Goal: Browse casually: Explore the website without a specific task or goal

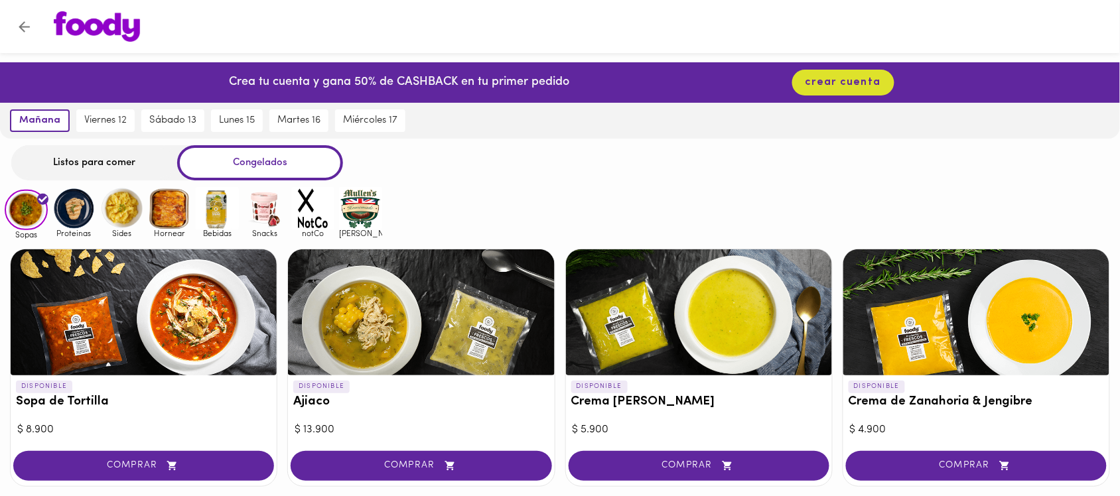
click at [65, 206] on img at bounding box center [73, 208] width 43 height 43
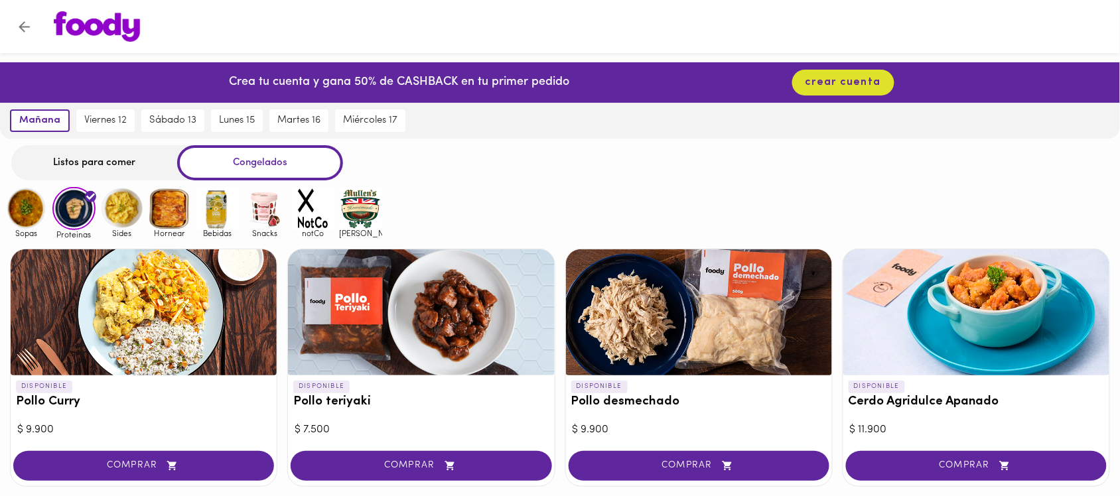
click at [129, 211] on img at bounding box center [121, 208] width 43 height 43
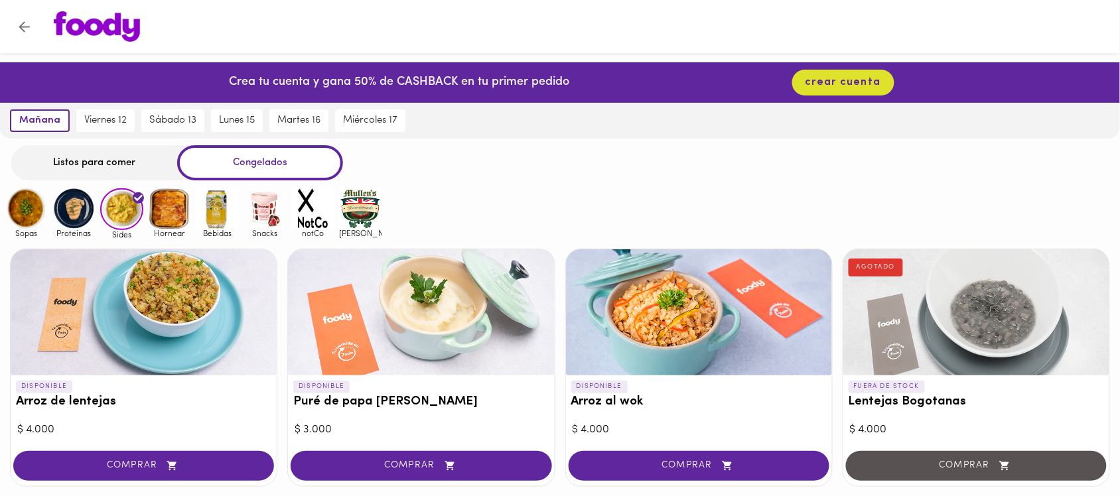
click at [176, 209] on img at bounding box center [169, 208] width 43 height 43
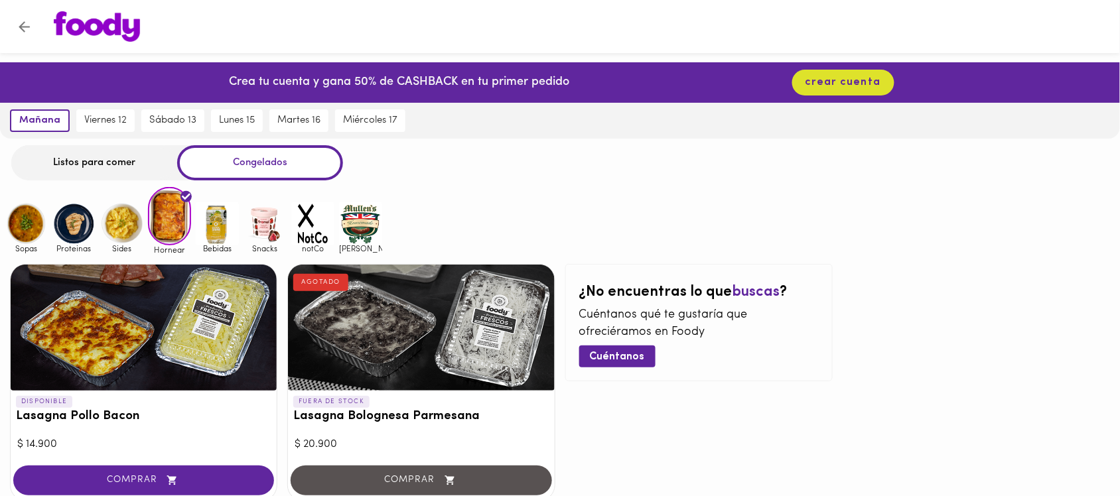
click at [216, 206] on img at bounding box center [217, 223] width 43 height 43
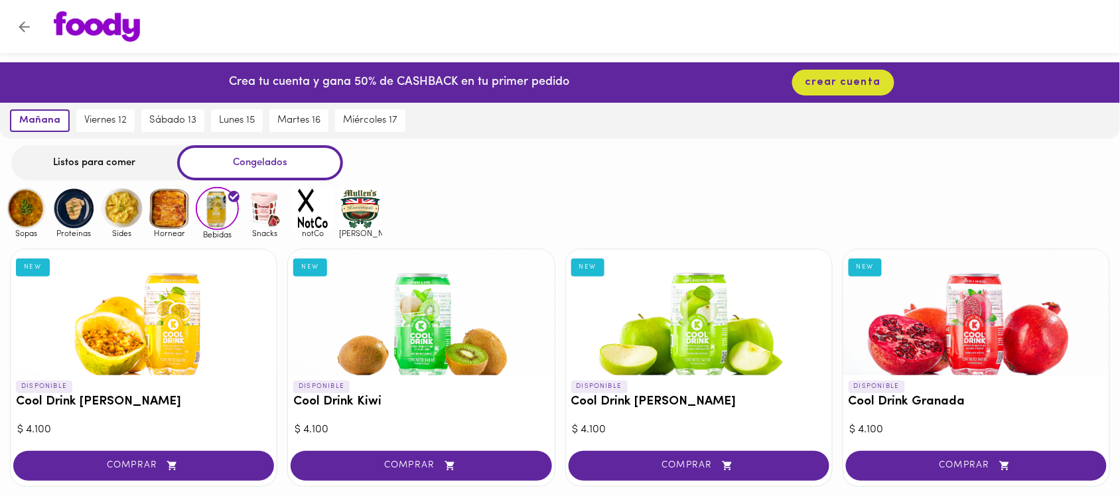
click at [277, 213] on img at bounding box center [264, 208] width 43 height 43
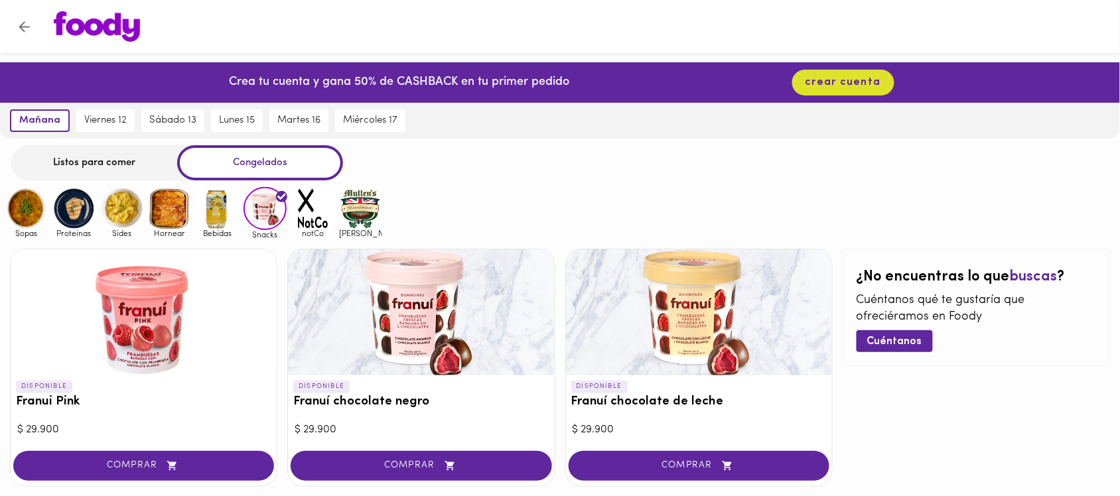
click at [216, 200] on img at bounding box center [217, 208] width 43 height 43
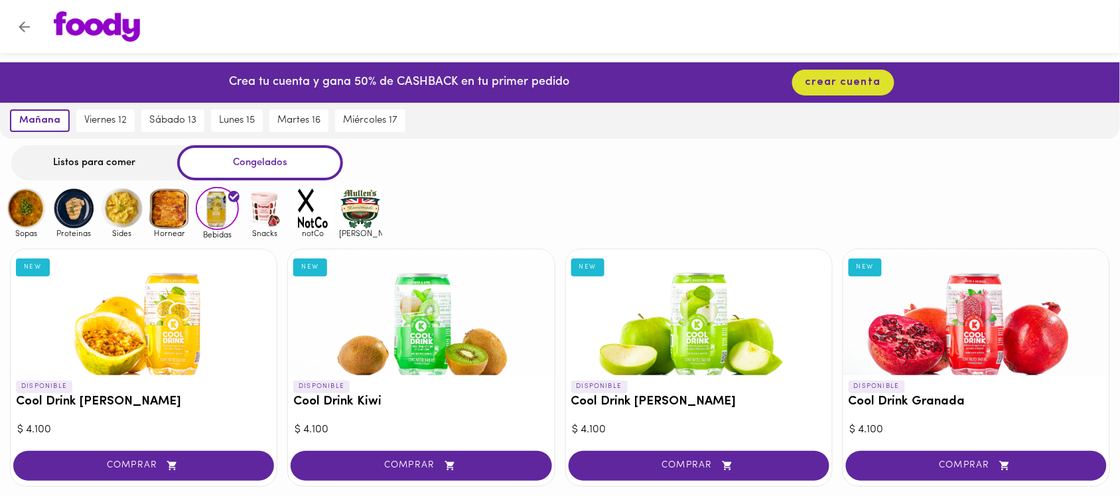
click at [183, 211] on img at bounding box center [169, 208] width 43 height 43
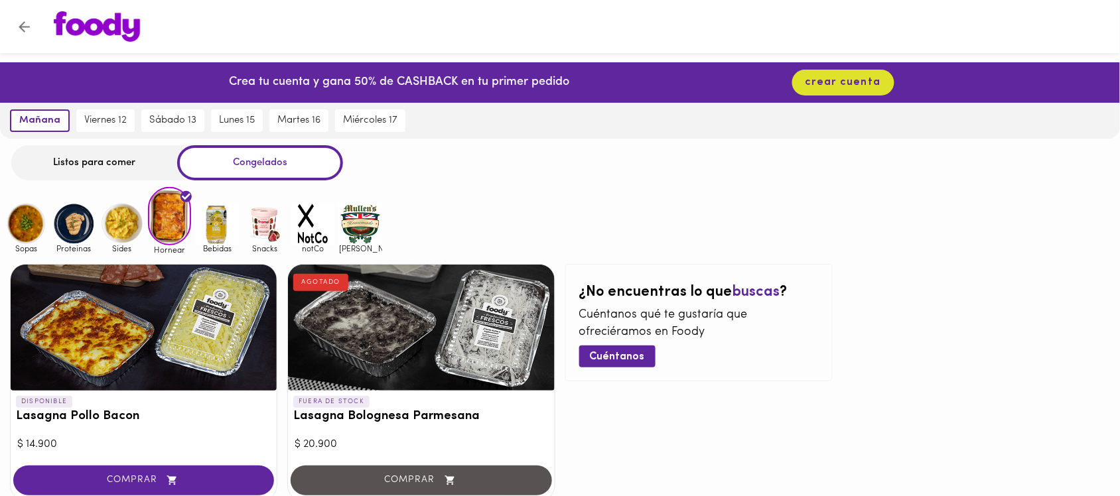
click at [110, 223] on img at bounding box center [121, 223] width 43 height 43
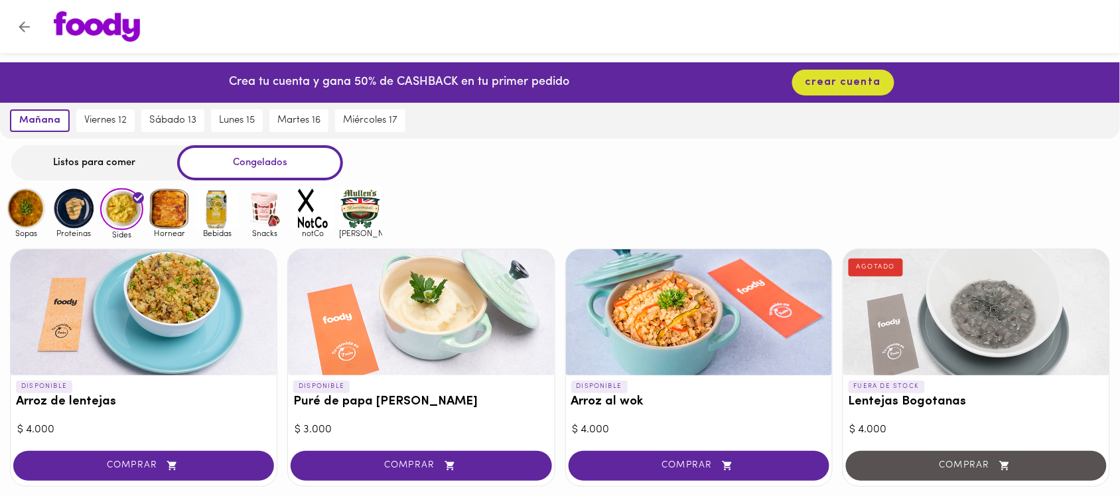
click at [80, 212] on img at bounding box center [73, 208] width 43 height 43
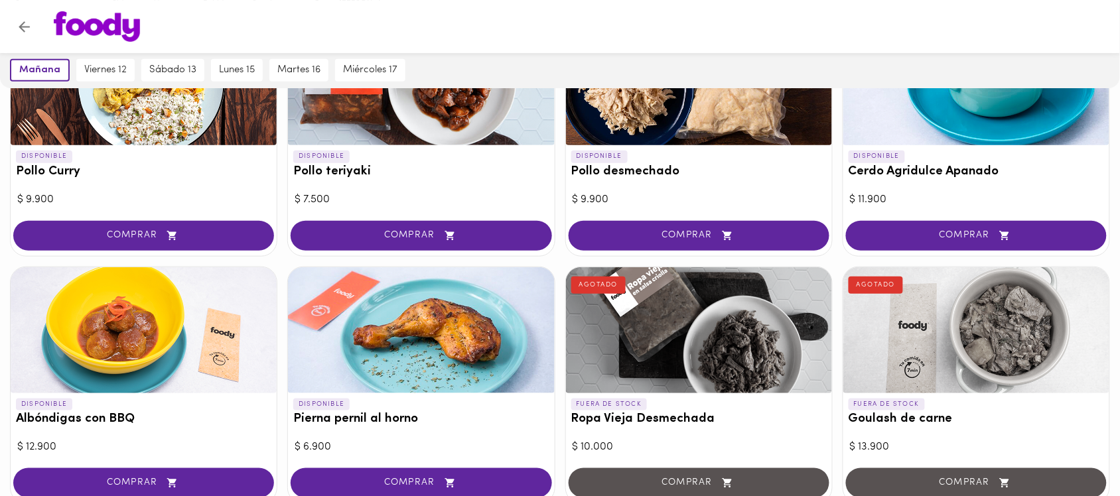
scroll to position [83, 0]
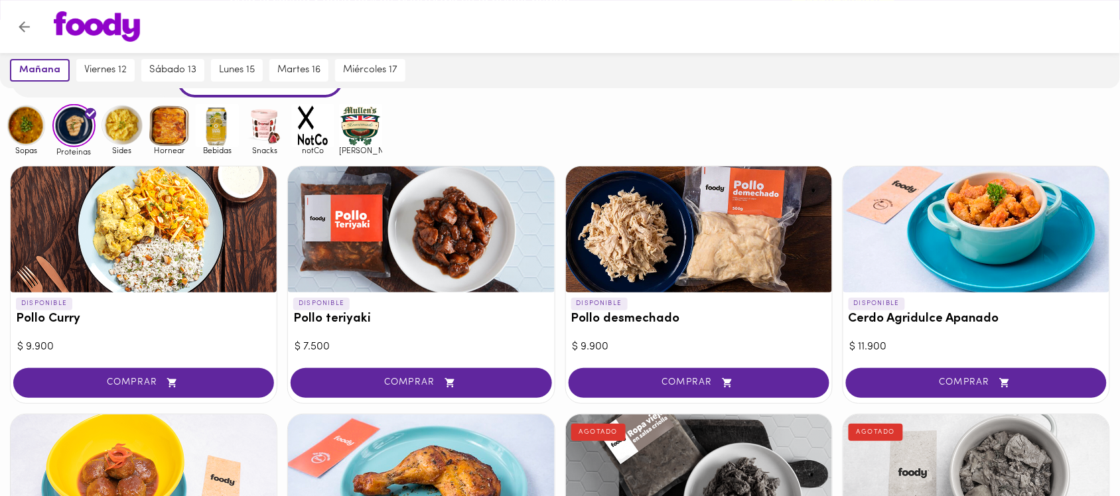
click at [21, 129] on img at bounding box center [26, 125] width 43 height 43
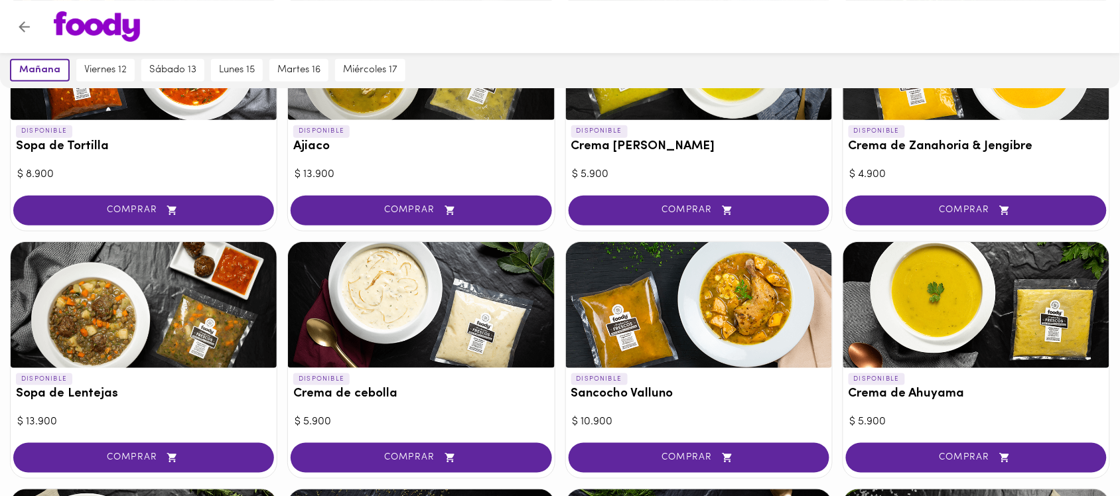
scroll to position [415, 0]
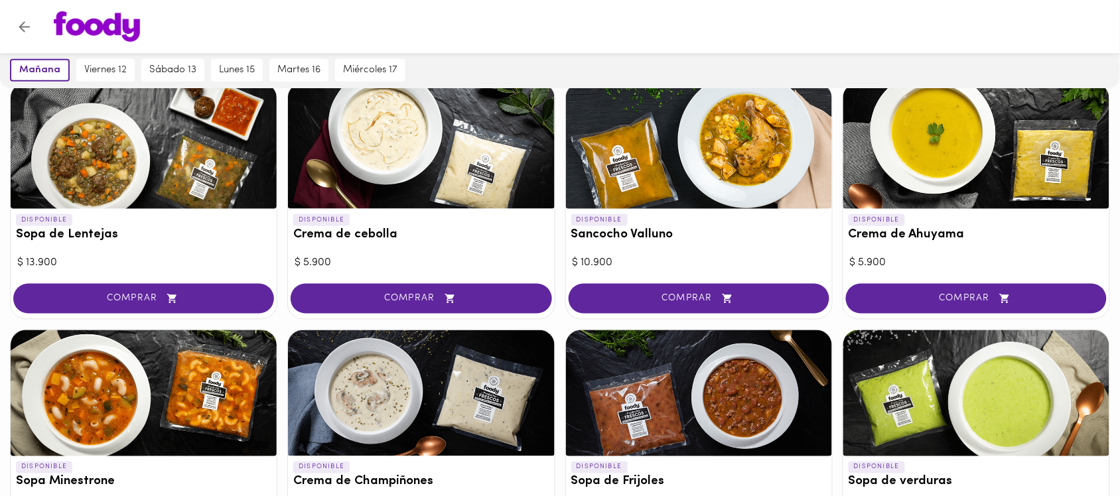
drag, startPoint x: 401, startPoint y: 343, endPoint x: 269, endPoint y: 330, distance: 133.4
click at [283, 320] on div "DISPONIBLE Sopa de Tortilla $ 8.900 COMPRAR DISPONIBLE Ajiaco $ 13.900 COMPRAR …" at bounding box center [560, 324] width 1120 height 1000
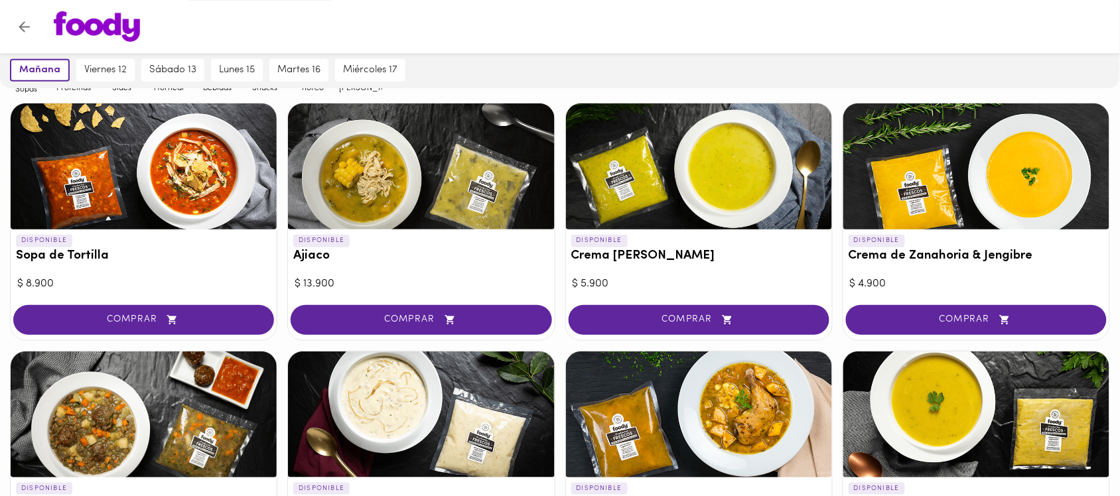
scroll to position [0, 0]
